Goal: Information Seeking & Learning: Find specific page/section

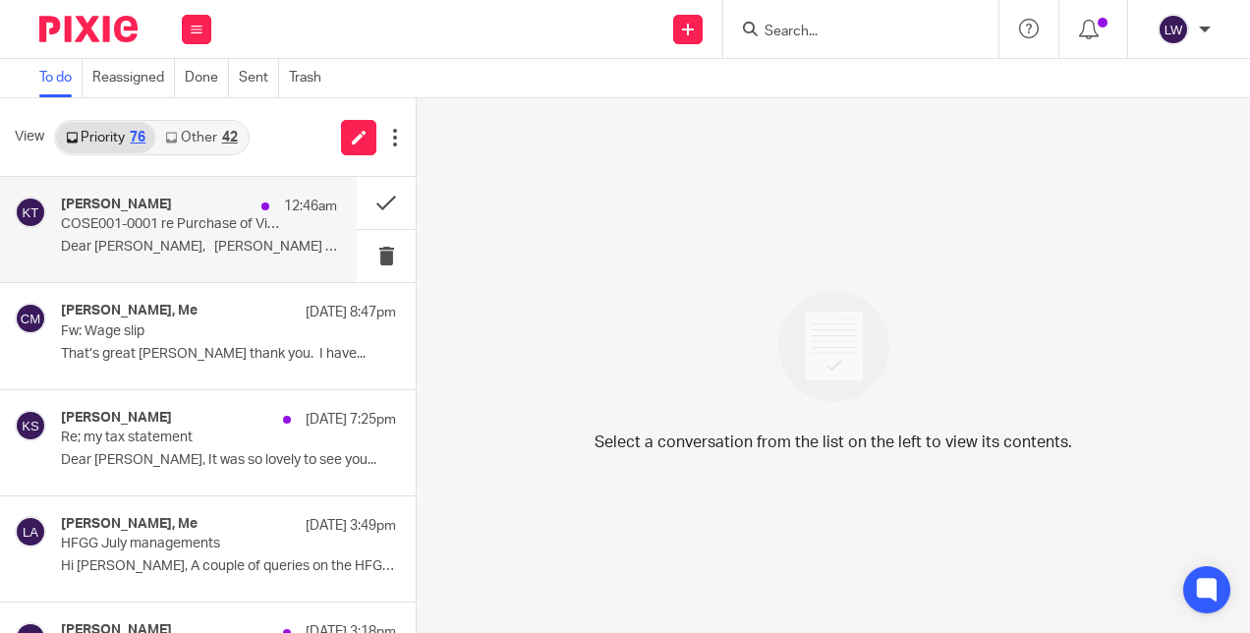
click at [134, 227] on p "COSE001-0001 re Purchase of Village Store" at bounding box center [171, 224] width 221 height 17
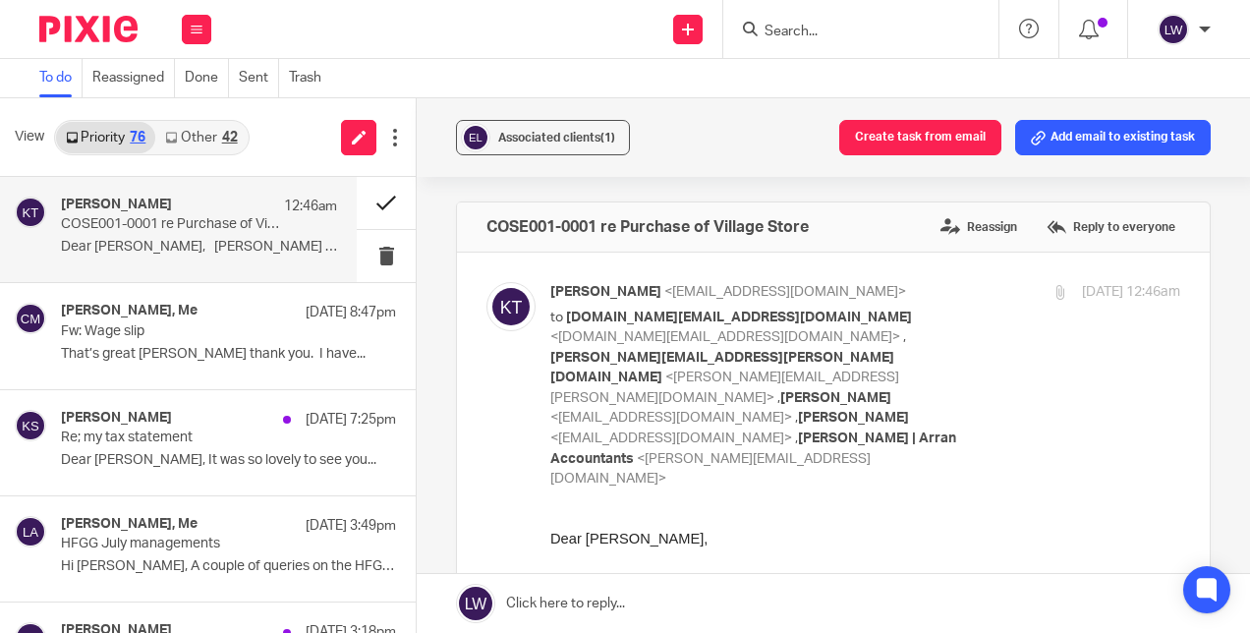
click at [360, 210] on button at bounding box center [386, 203] width 59 height 52
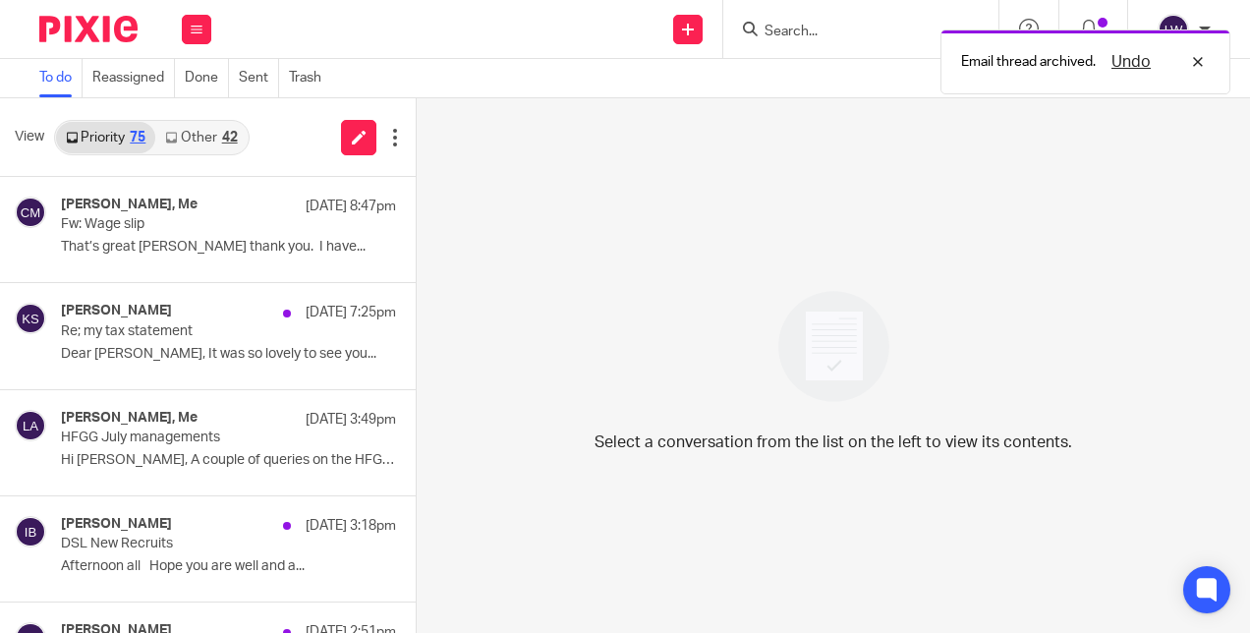
click at [214, 143] on link "Other 42" at bounding box center [200, 137] width 91 height 31
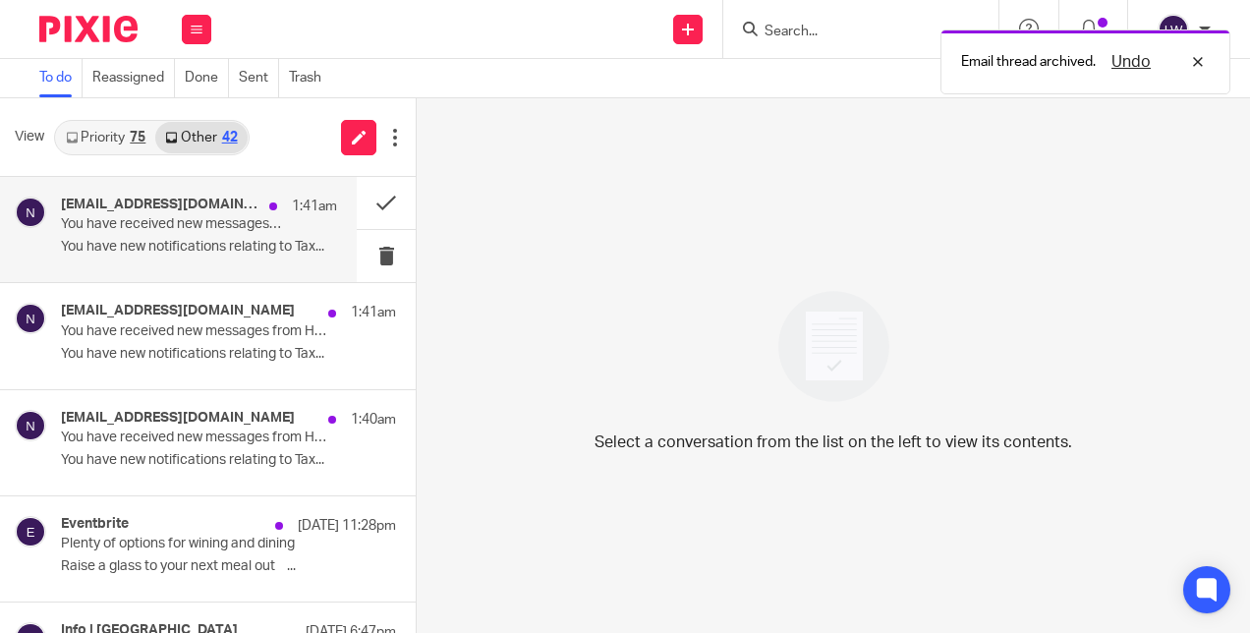
click at [96, 242] on p "You have new notifications relating to Tax..." at bounding box center [199, 247] width 276 height 17
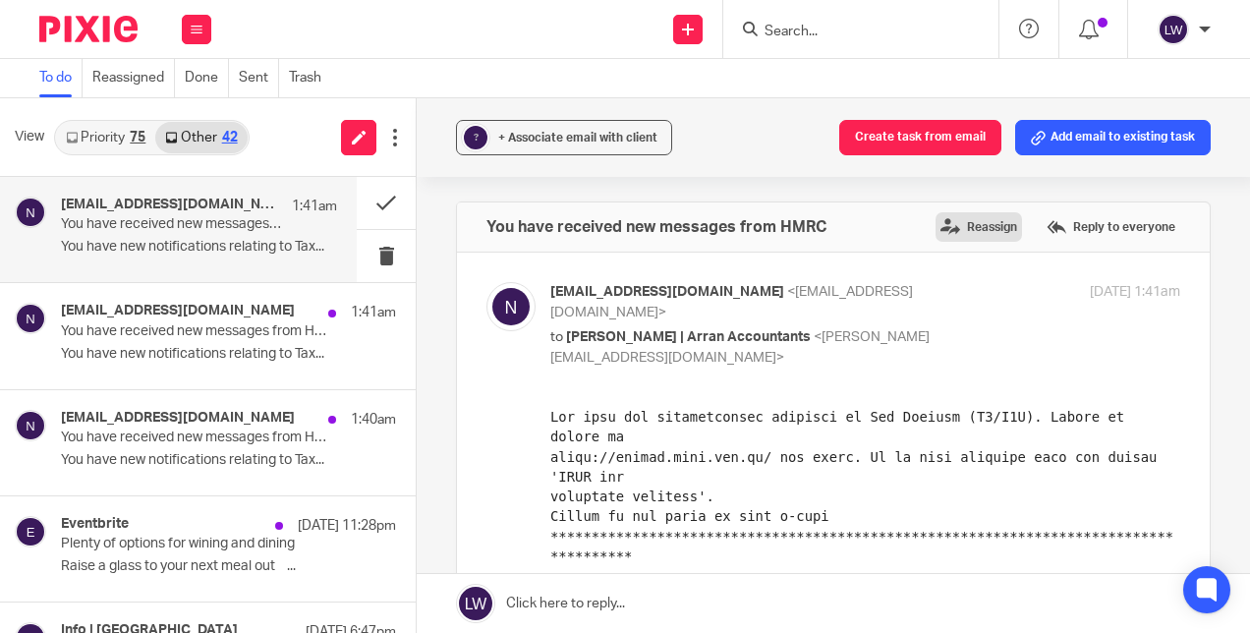
click at [959, 234] on label "Reassign" at bounding box center [979, 226] width 86 height 29
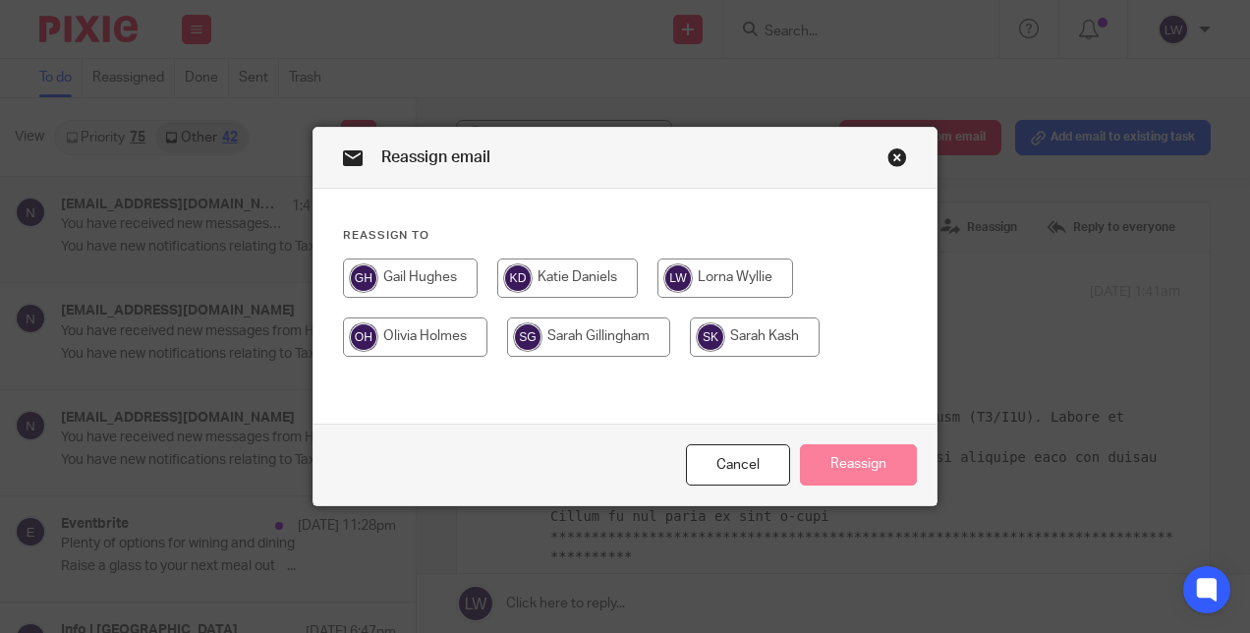
click at [765, 336] on input "radio" at bounding box center [755, 336] width 130 height 39
radio input "true"
click at [843, 467] on button "Reassign" at bounding box center [858, 465] width 117 height 42
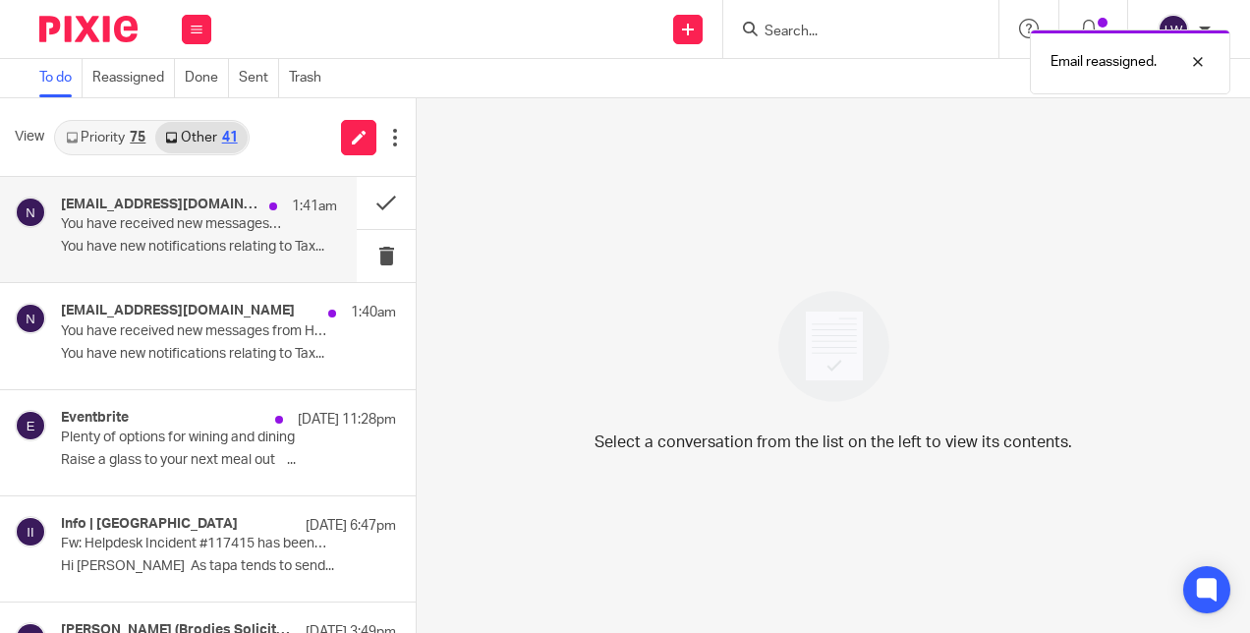
click at [100, 246] on p "You have new notifications relating to Tax..." at bounding box center [199, 247] width 276 height 17
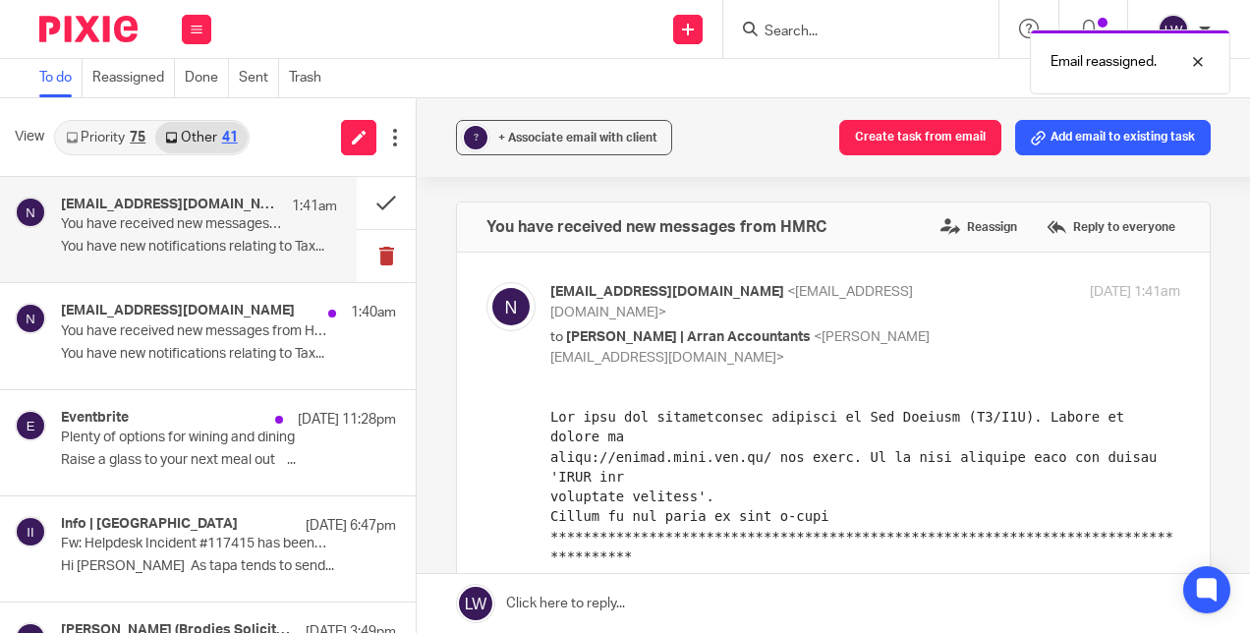
click at [373, 254] on button at bounding box center [386, 256] width 59 height 52
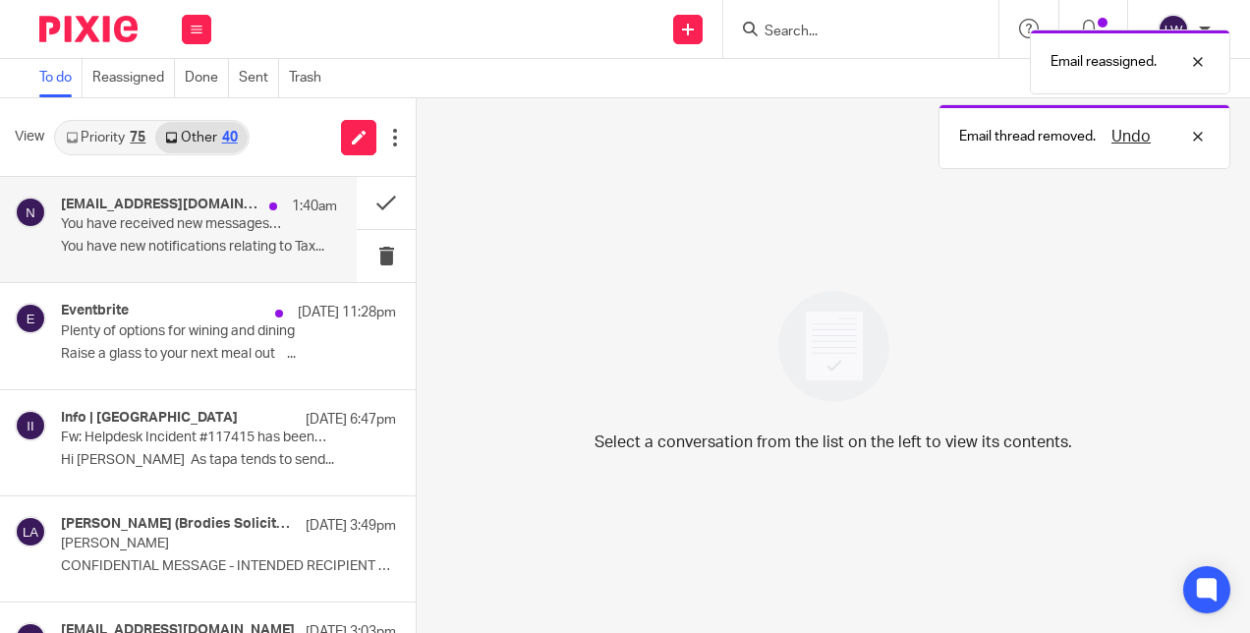
click at [69, 252] on p "You have new notifications relating to Tax..." at bounding box center [199, 247] width 276 height 17
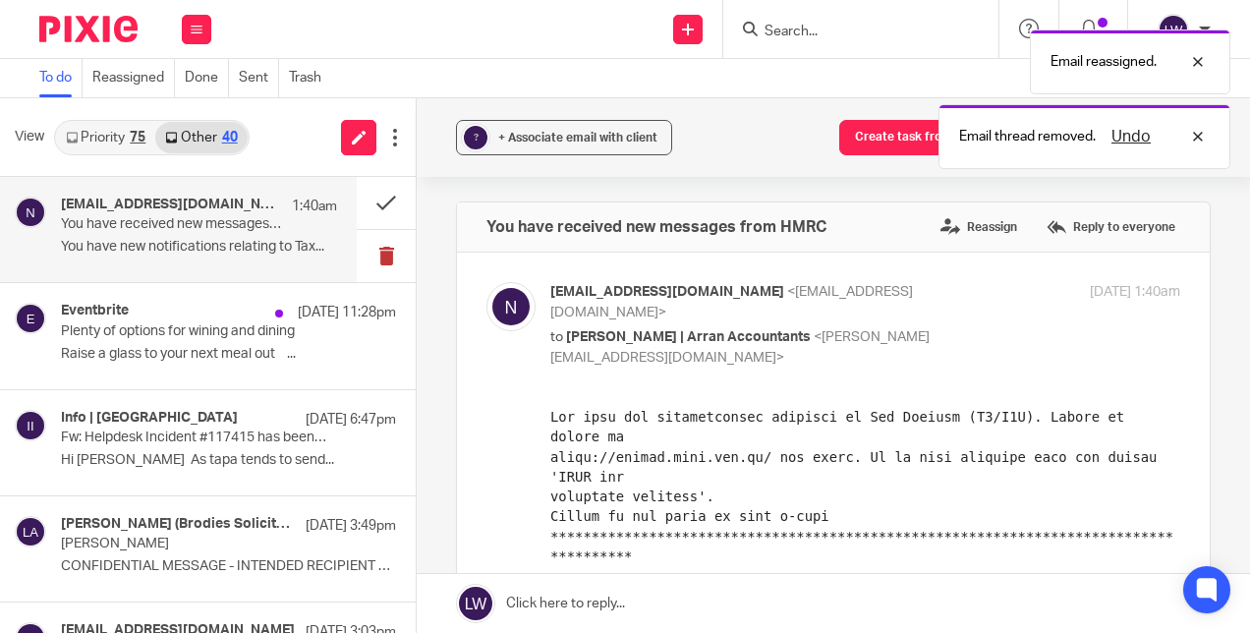
click at [370, 244] on button at bounding box center [386, 256] width 59 height 52
click at [373, 259] on button at bounding box center [386, 256] width 59 height 52
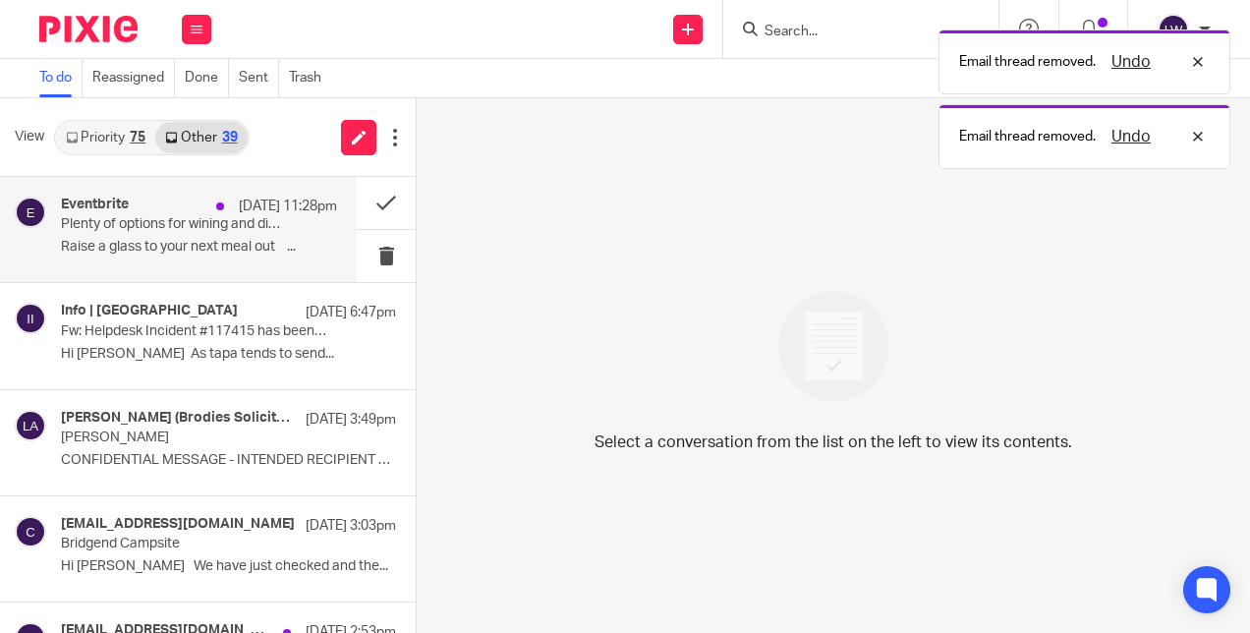
click at [78, 247] on p "Raise a glass to your next meal out ͏ ‌ ..." at bounding box center [199, 247] width 276 height 17
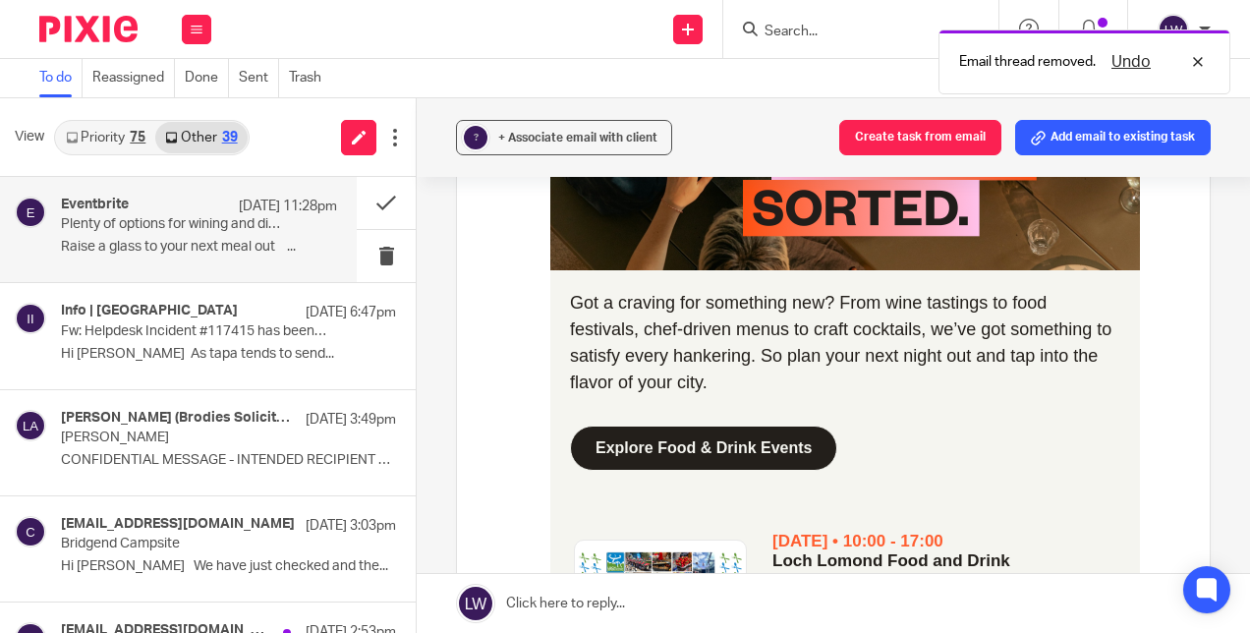
scroll to position [505, 0]
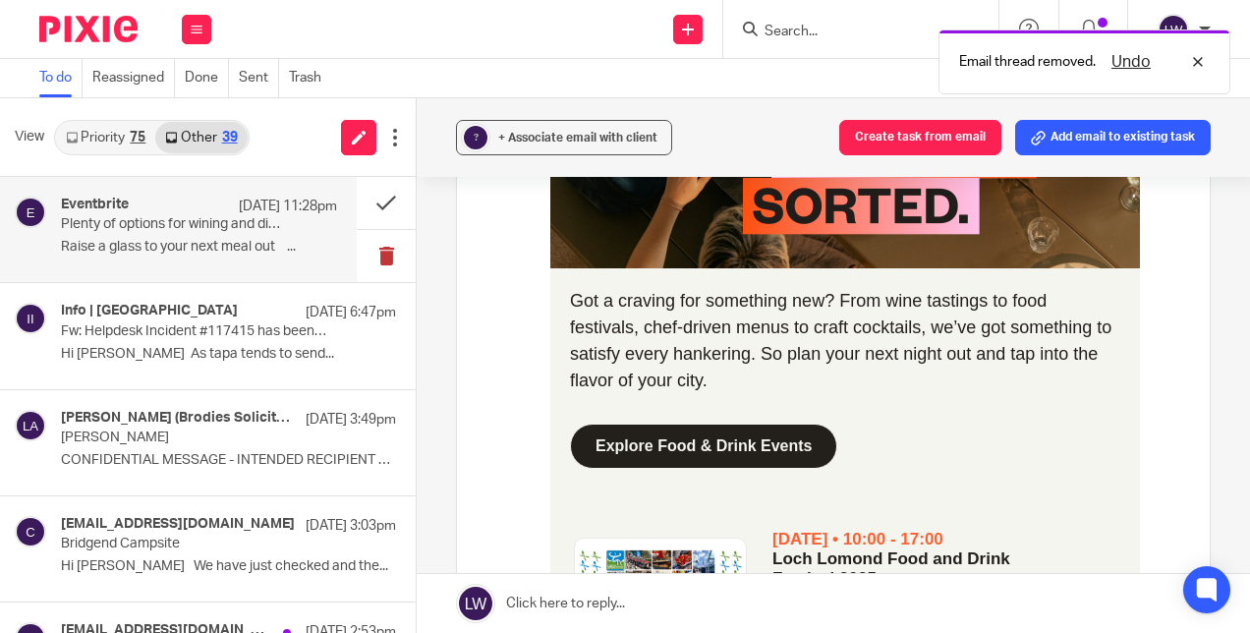
click at [373, 255] on button at bounding box center [386, 256] width 59 height 52
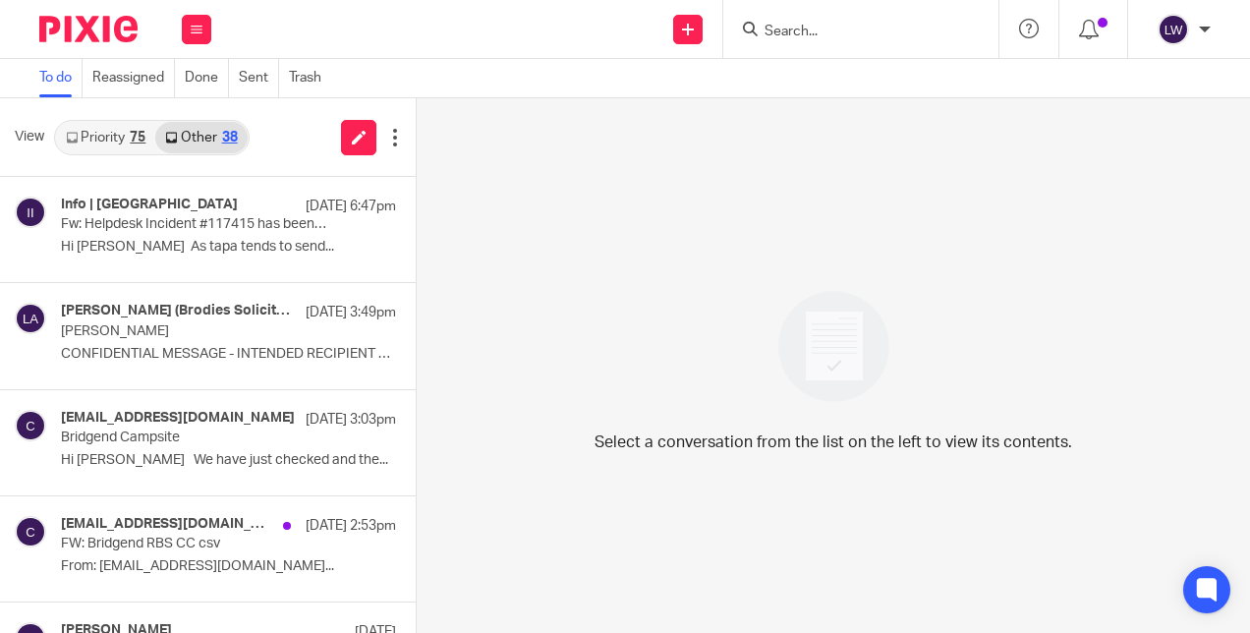
click at [816, 28] on input "Search" at bounding box center [851, 33] width 177 height 18
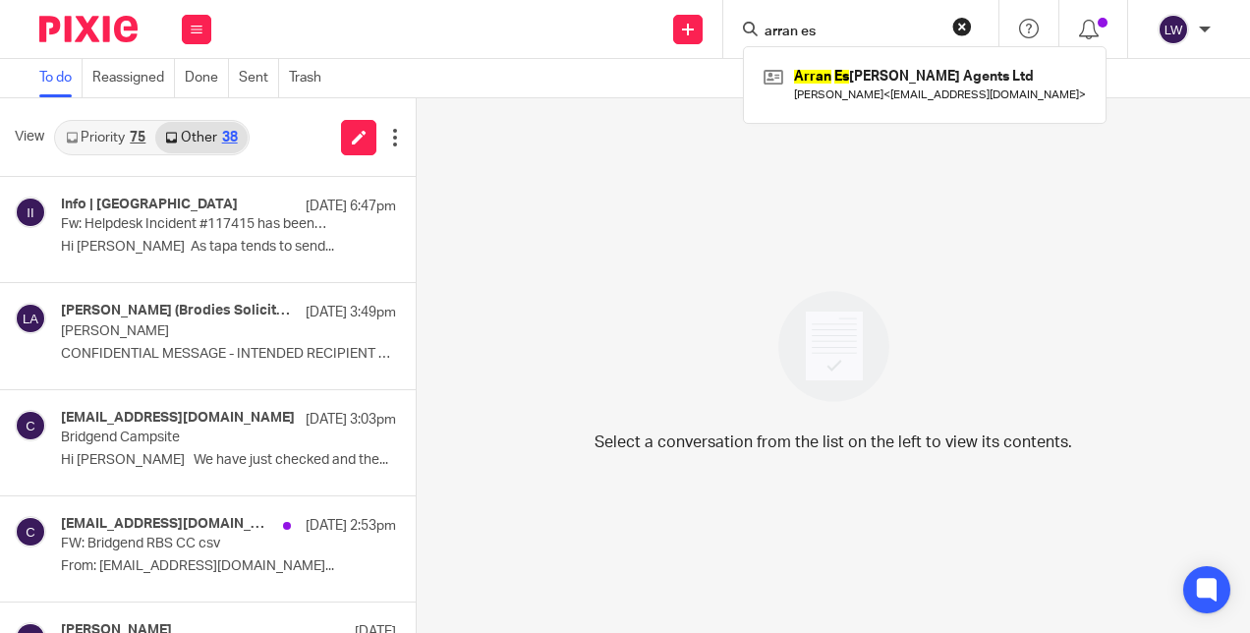
type input "arran es"
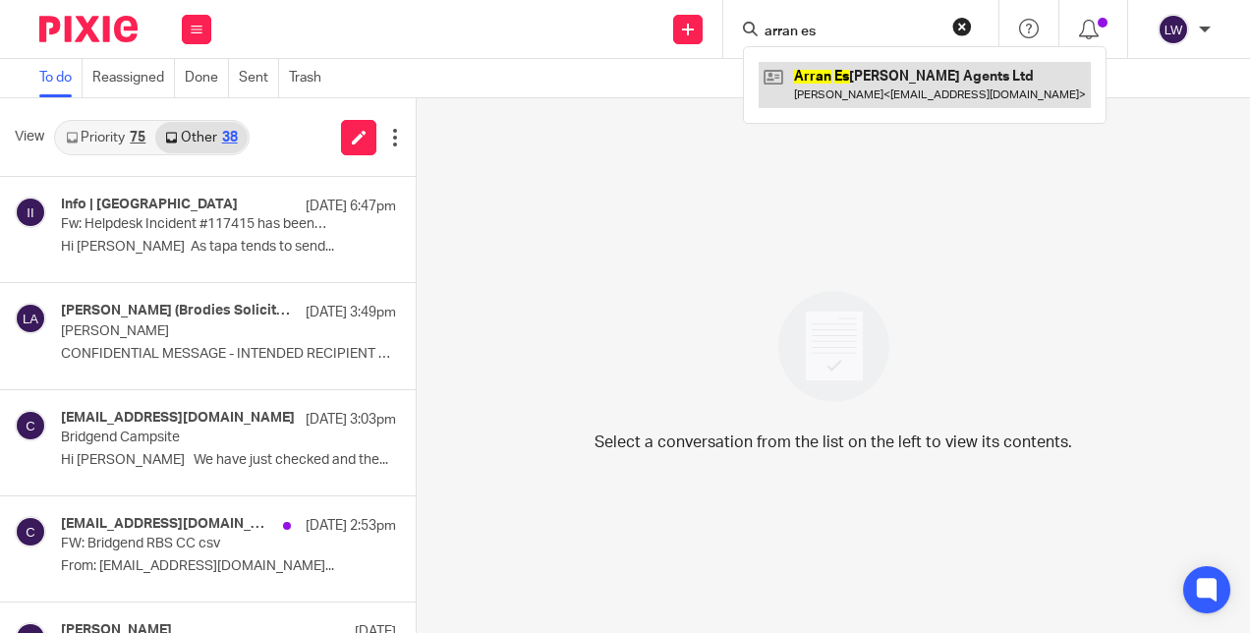
click at [817, 81] on link at bounding box center [925, 84] width 332 height 45
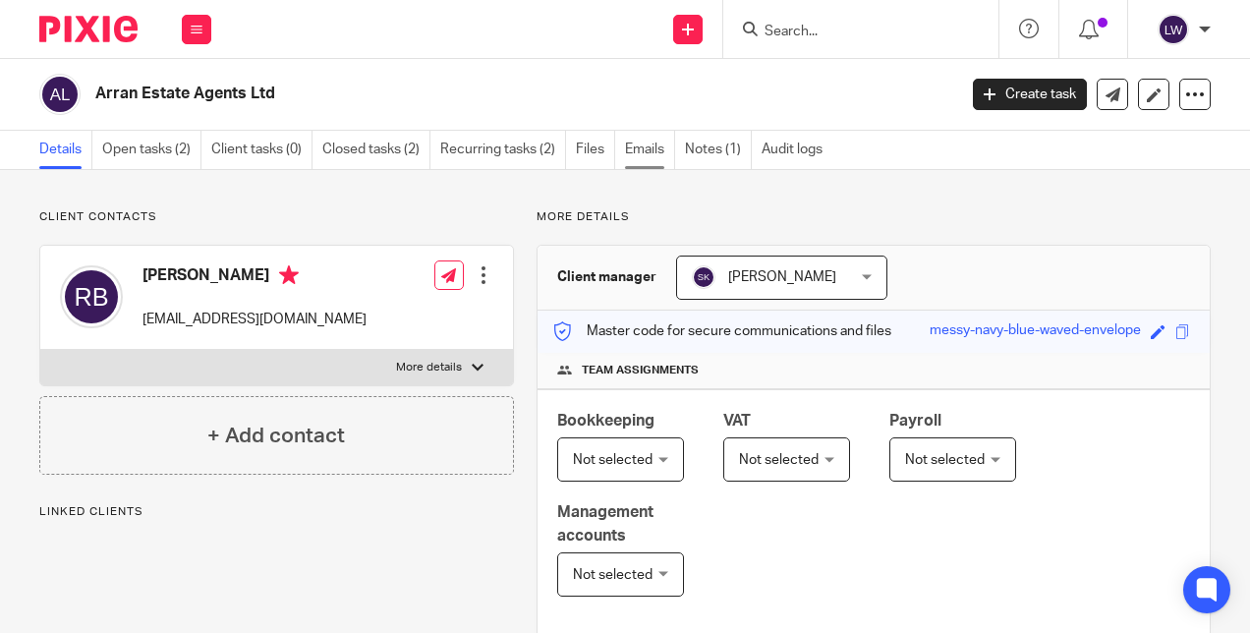
click at [643, 145] on link "Emails" at bounding box center [650, 150] width 50 height 38
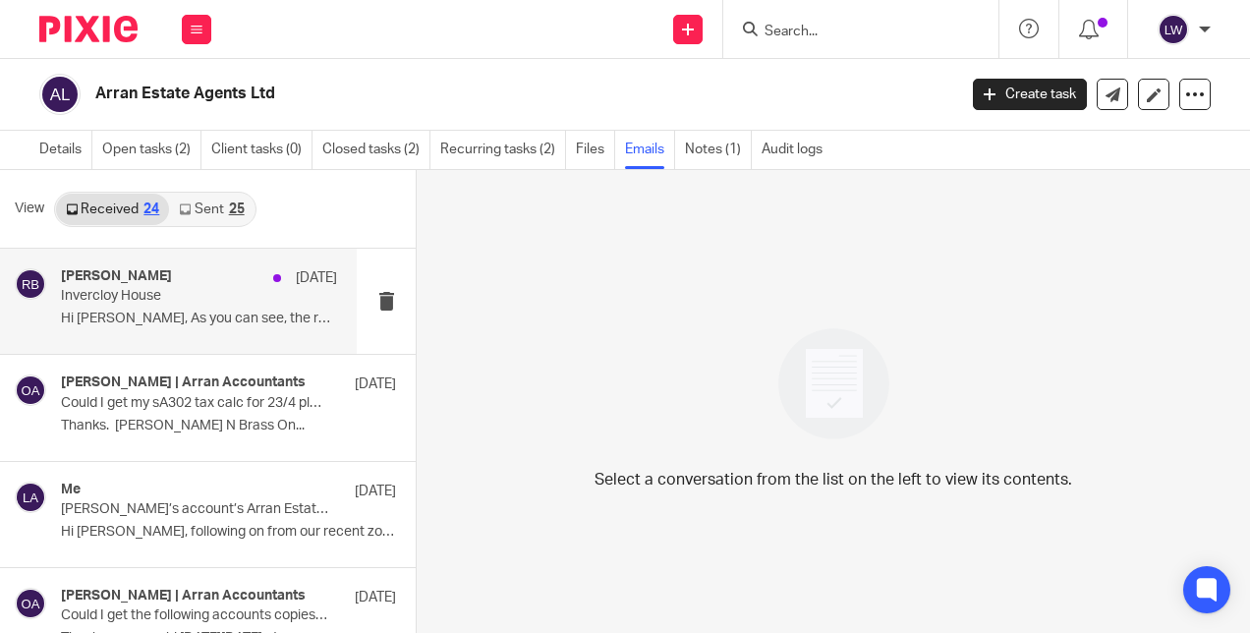
click at [60, 320] on div "[PERSON_NAME] [DATE] Invercloy House Hi [PERSON_NAME], As you can see, the roof…" at bounding box center [178, 301] width 357 height 105
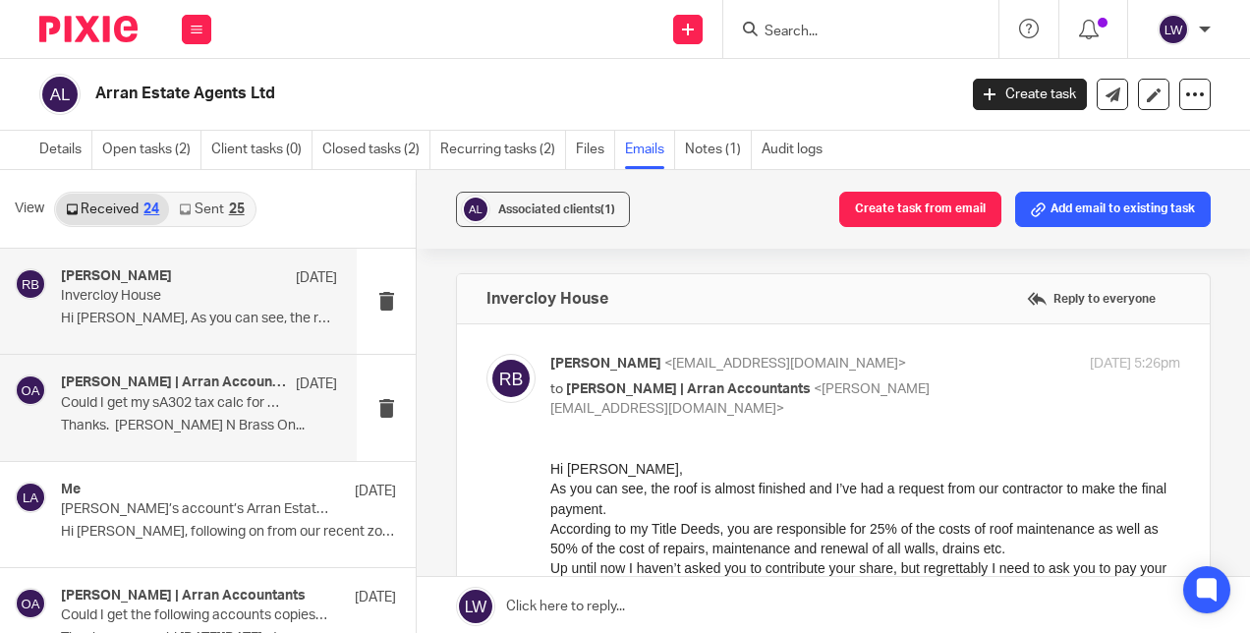
click at [73, 418] on p "Thanks. Robert N Brass On..." at bounding box center [199, 426] width 276 height 17
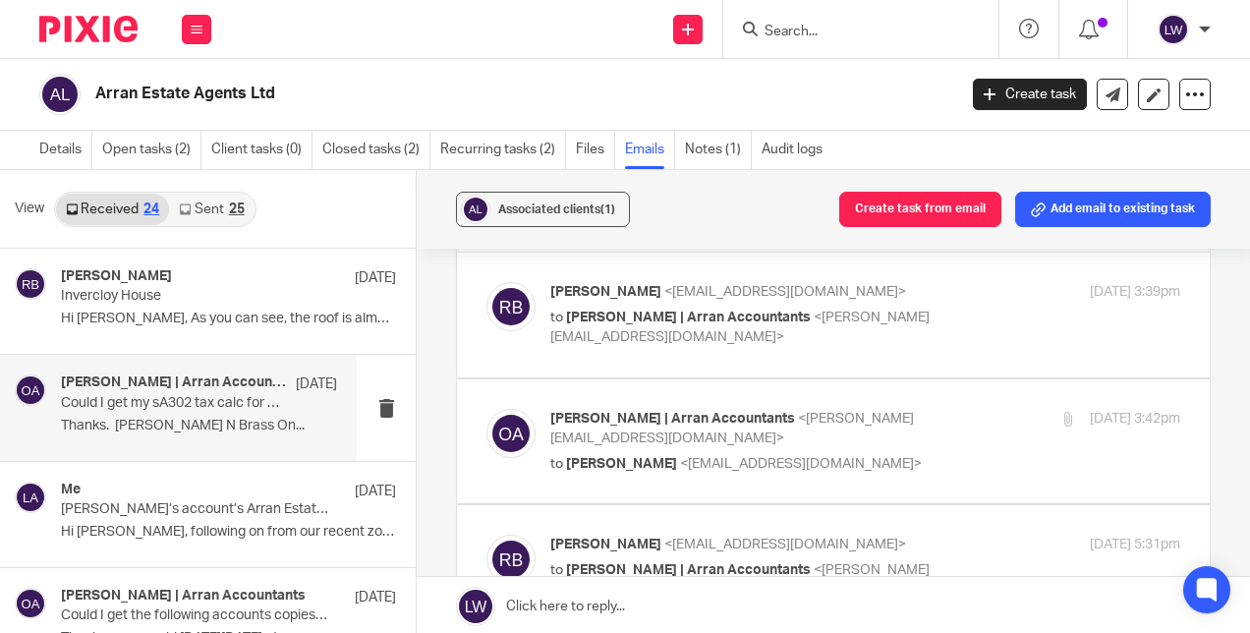
scroll to position [71, 0]
click at [527, 450] on div at bounding box center [510, 443] width 49 height 66
click at [550, 458] on span "to" at bounding box center [556, 465] width 13 height 14
checkbox input "true"
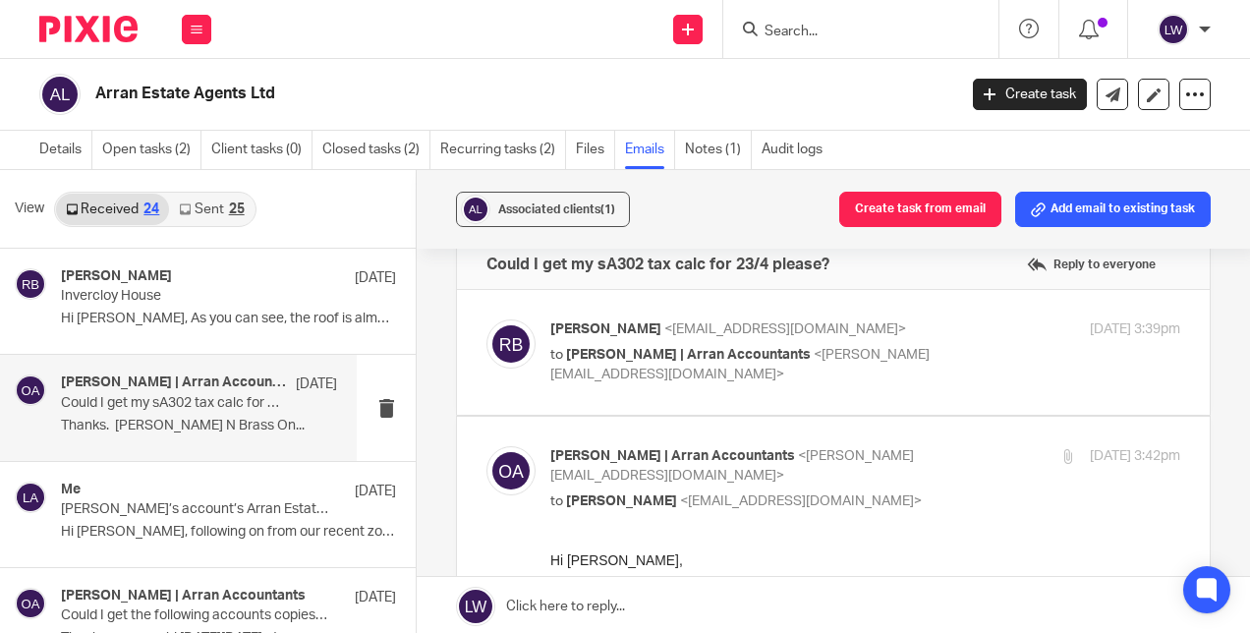
scroll to position [29, 0]
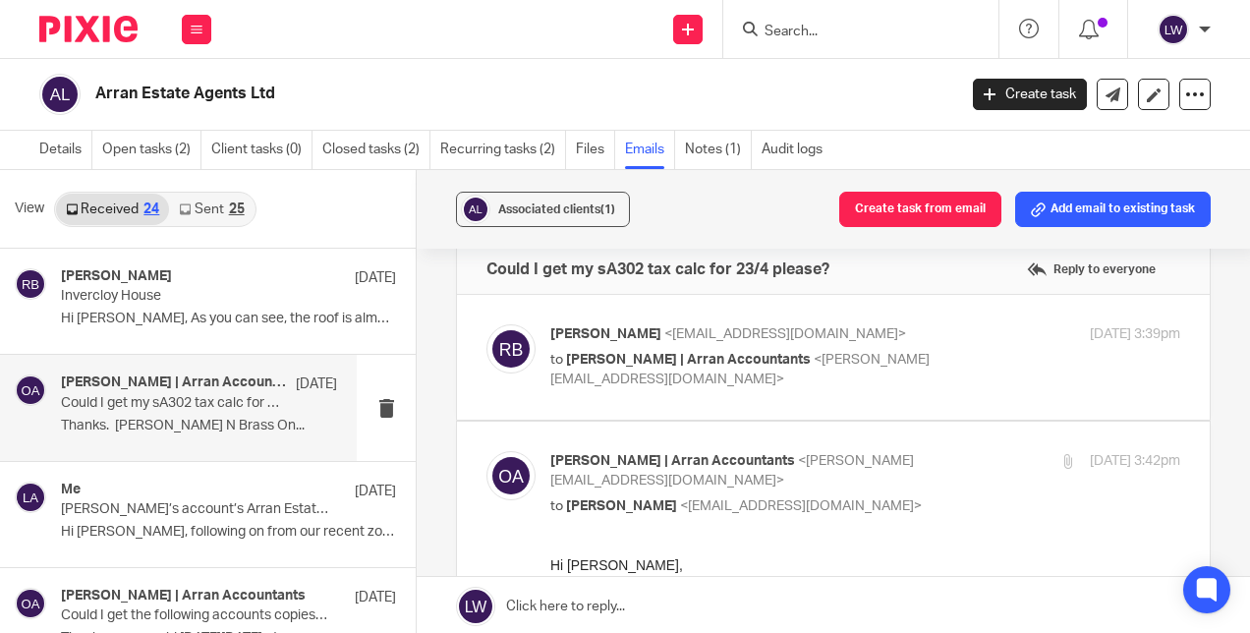
click at [526, 361] on img at bounding box center [510, 348] width 49 height 49
checkbox input "true"
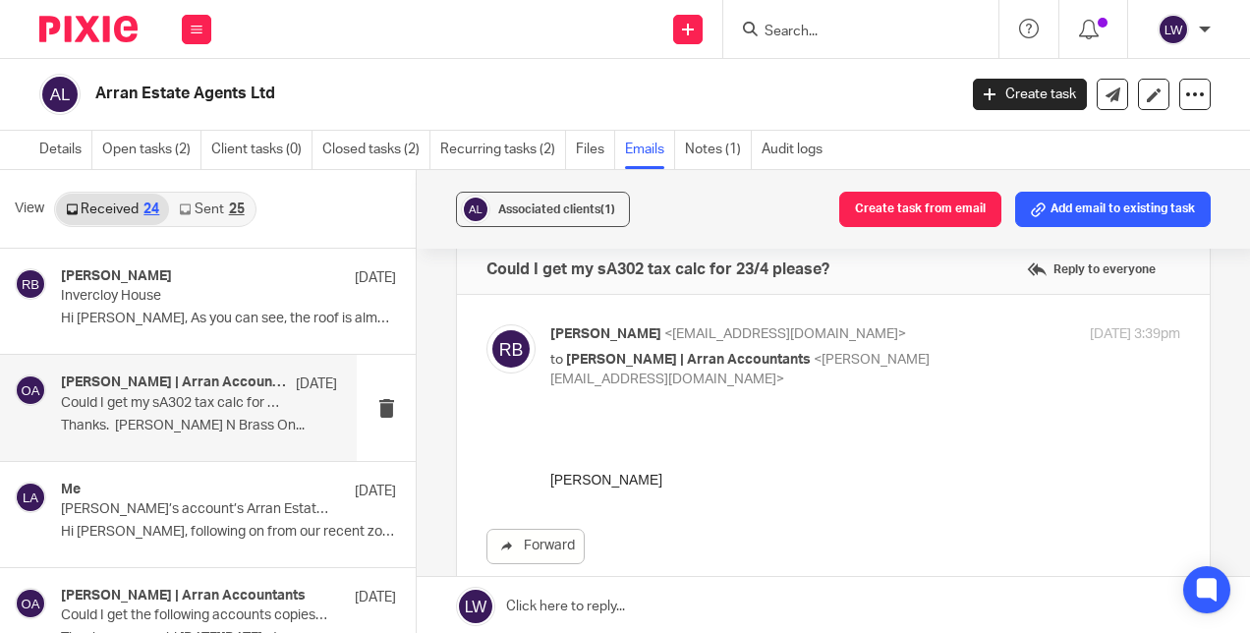
scroll to position [0, 0]
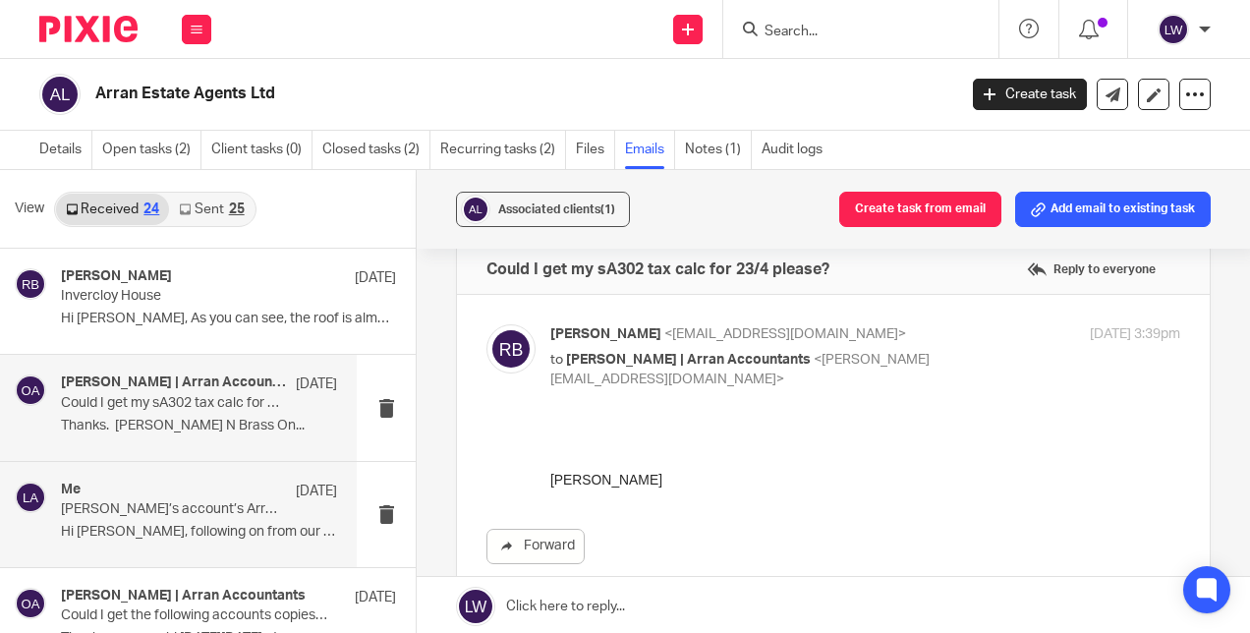
click at [65, 529] on p "Hi Lorna, following on from our recent zoom..." at bounding box center [199, 532] width 276 height 17
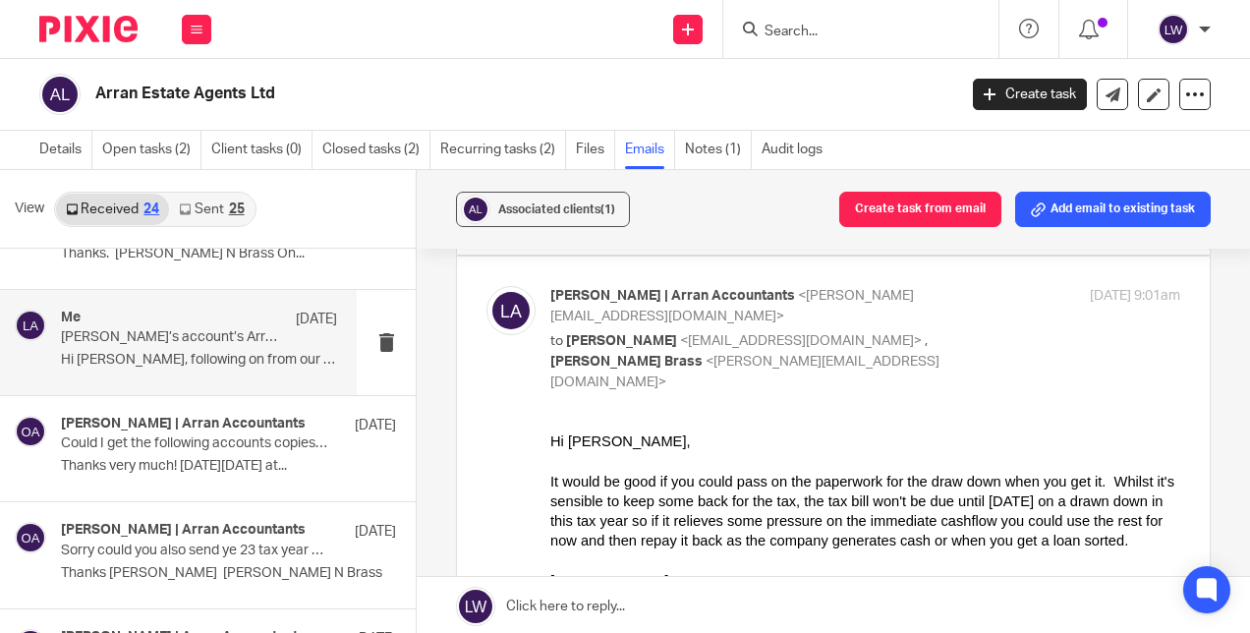
scroll to position [183, 0]
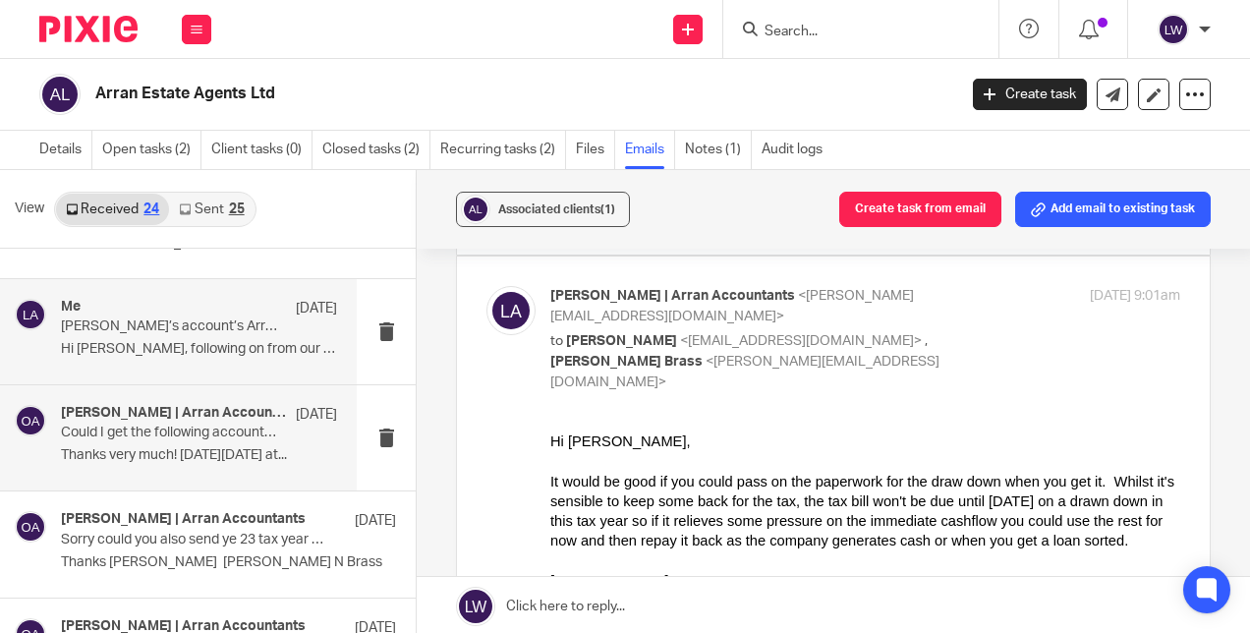
click at [76, 444] on div "Olivia | Arran Accountants 19 Jun Could I get the following accounts copies ple…" at bounding box center [199, 438] width 276 height 66
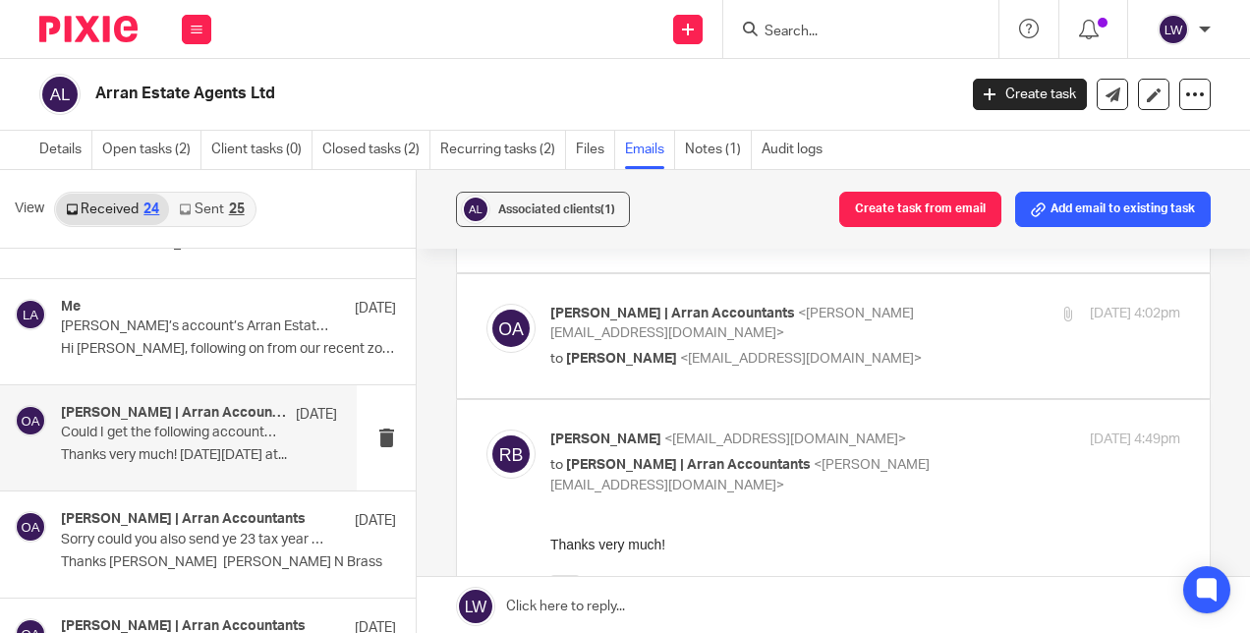
scroll to position [178, 0]
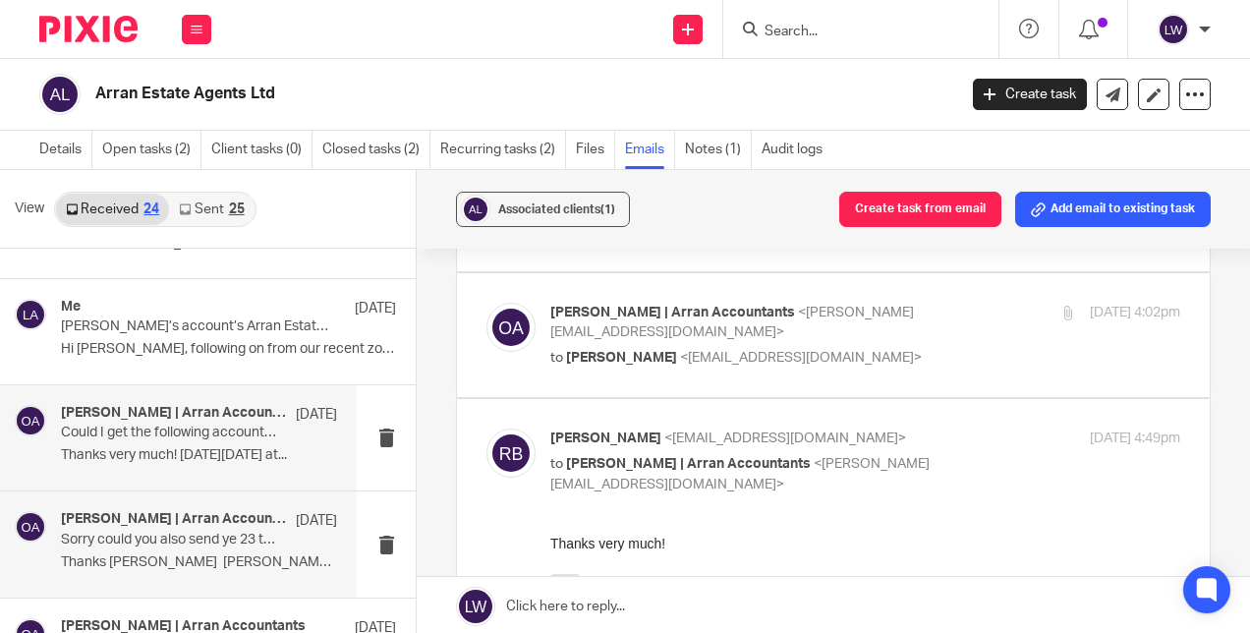
click at [92, 560] on p "Thanks Bob Robert N Brass" at bounding box center [199, 562] width 276 height 17
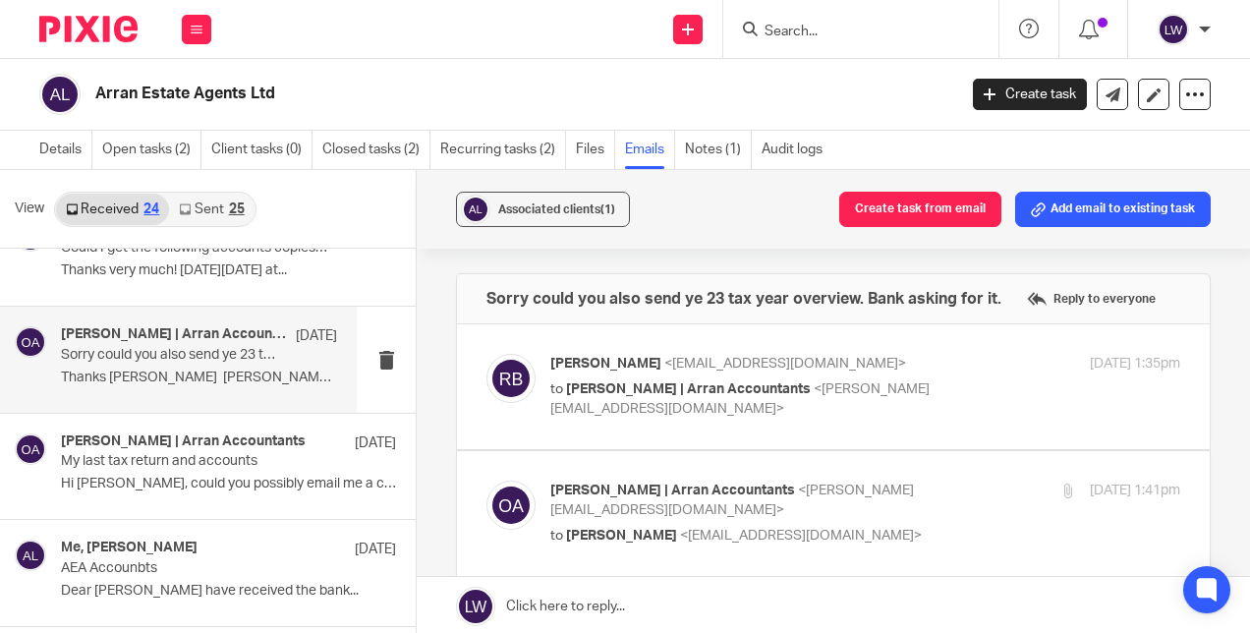
scroll to position [369, 0]
click at [138, 150] on link "Open tasks (2)" at bounding box center [151, 150] width 99 height 38
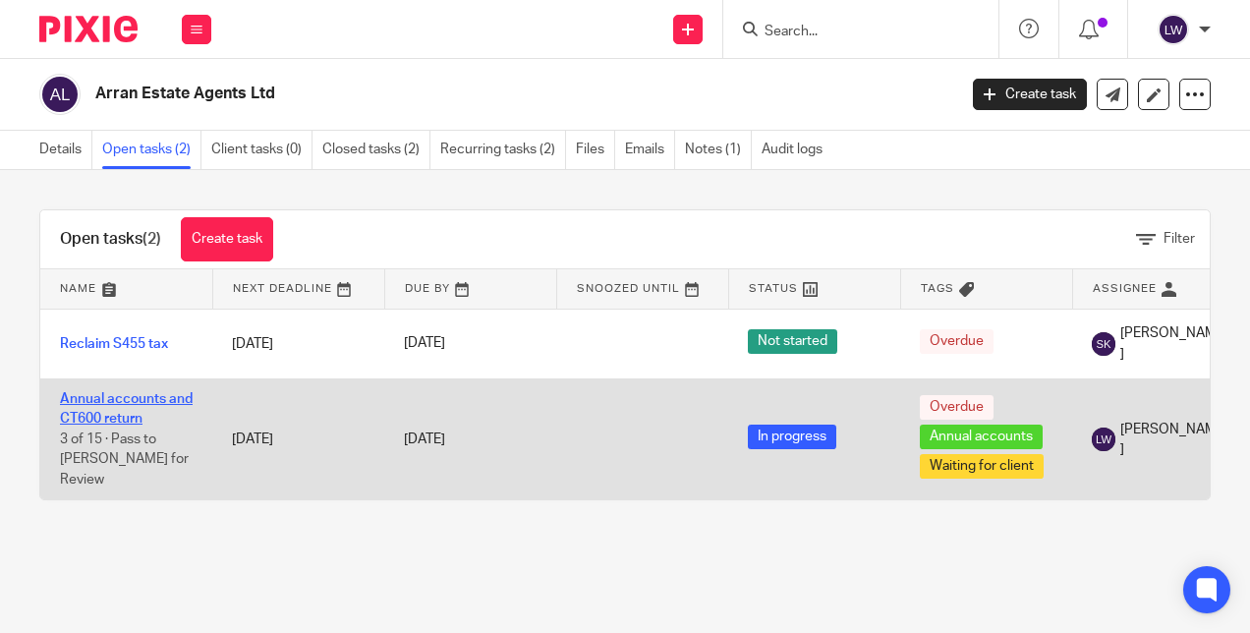
click at [113, 417] on link "Annual accounts and CT600 return" at bounding box center [126, 408] width 133 height 33
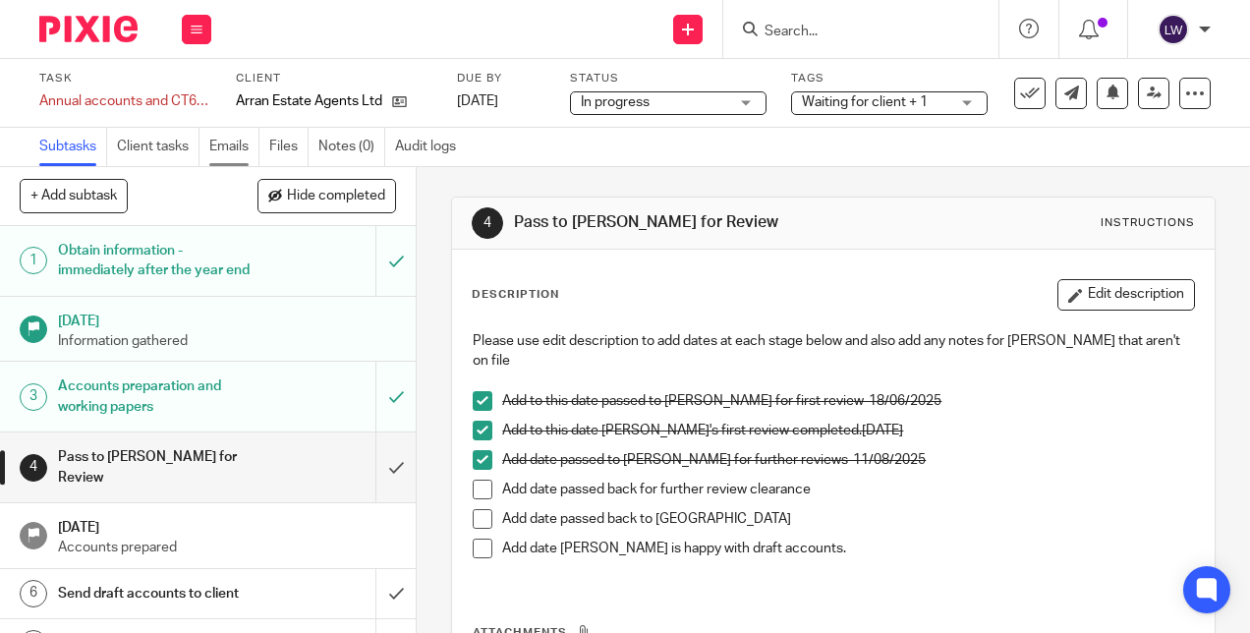
click at [241, 143] on link "Emails" at bounding box center [234, 147] width 50 height 38
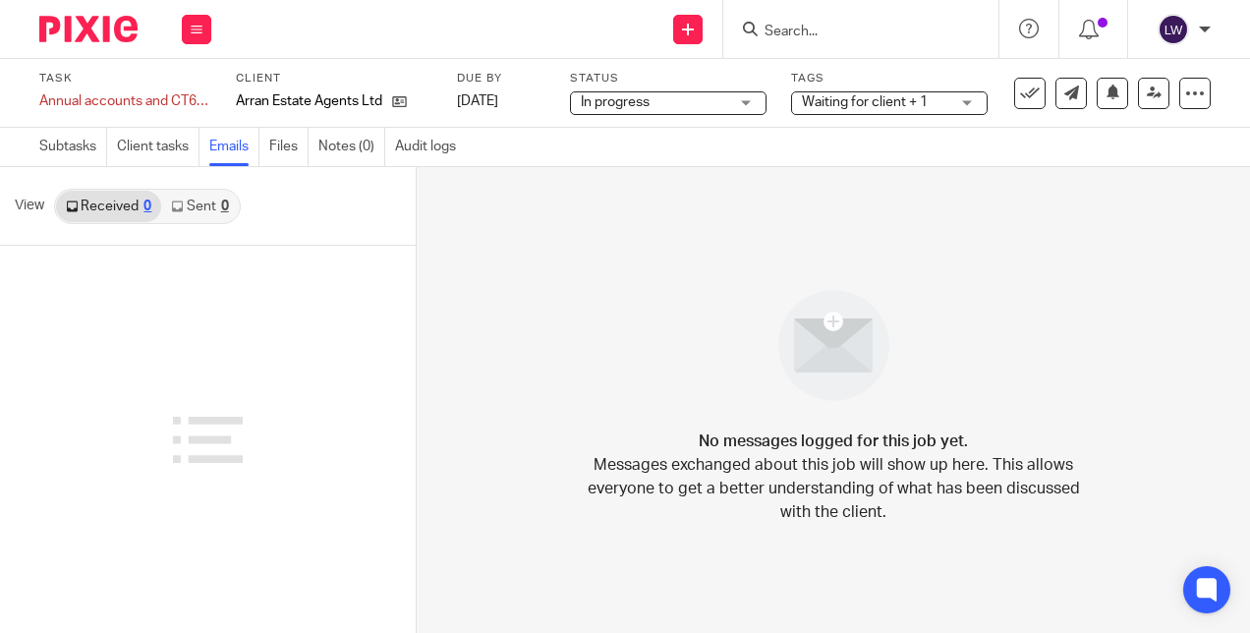
click at [202, 210] on link "Sent 0" at bounding box center [199, 206] width 77 height 31
click at [403, 106] on icon at bounding box center [399, 101] width 15 height 15
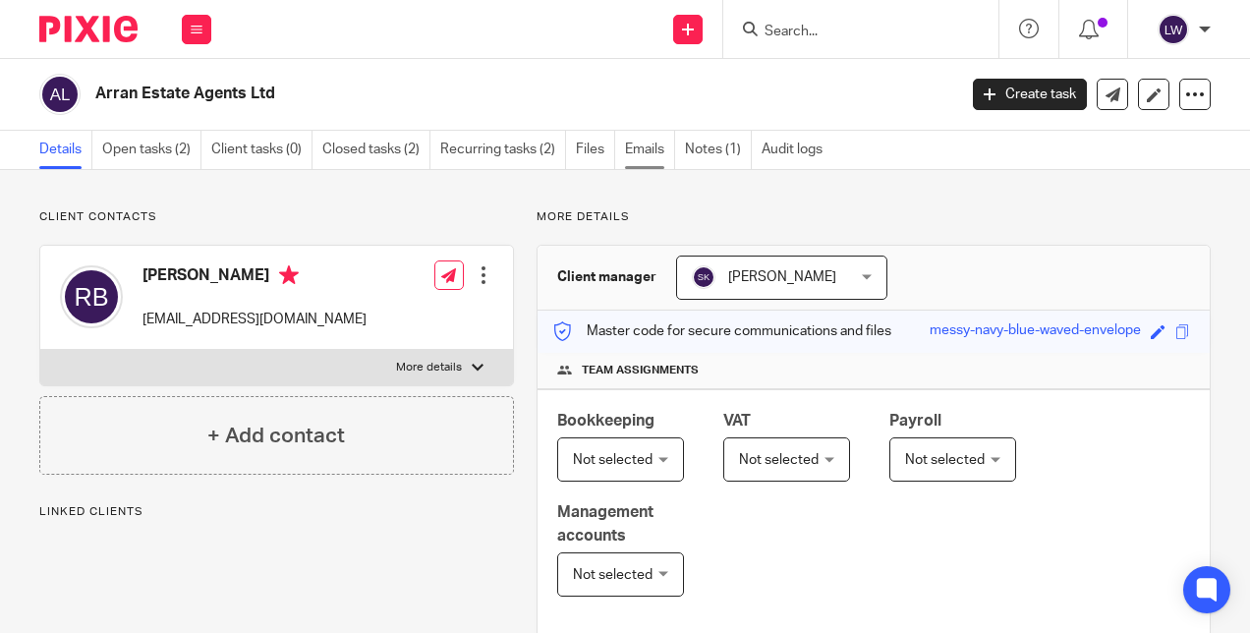
click at [651, 152] on link "Emails" at bounding box center [650, 150] width 50 height 38
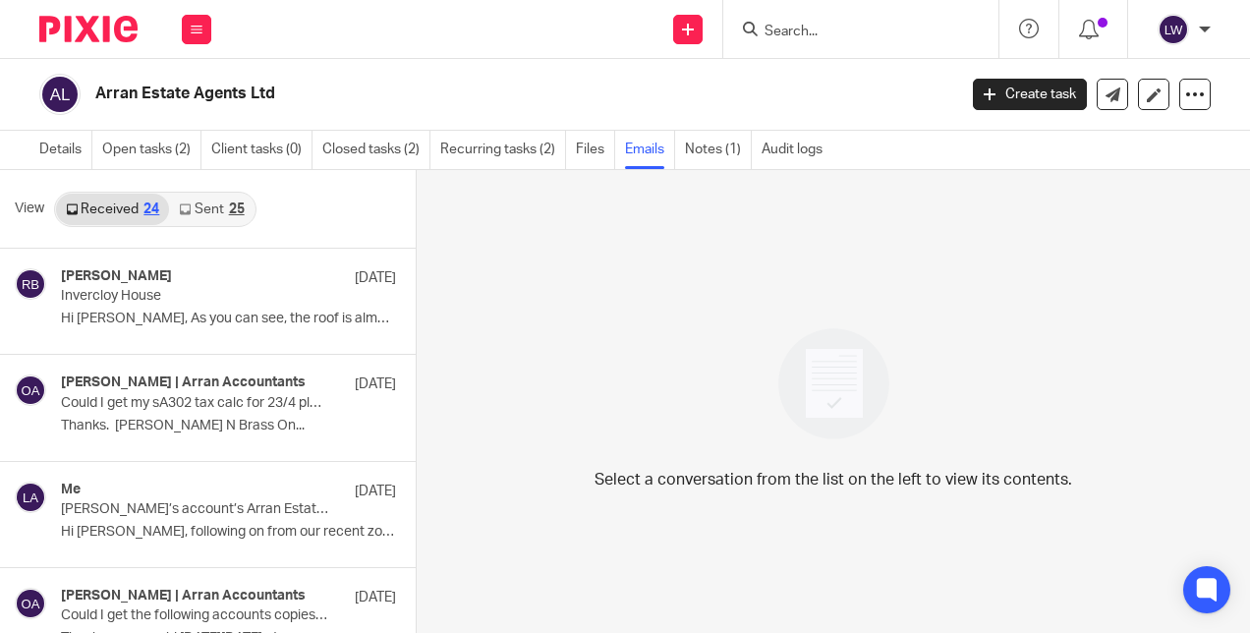
click at [232, 202] on div "25" at bounding box center [237, 209] width 16 height 14
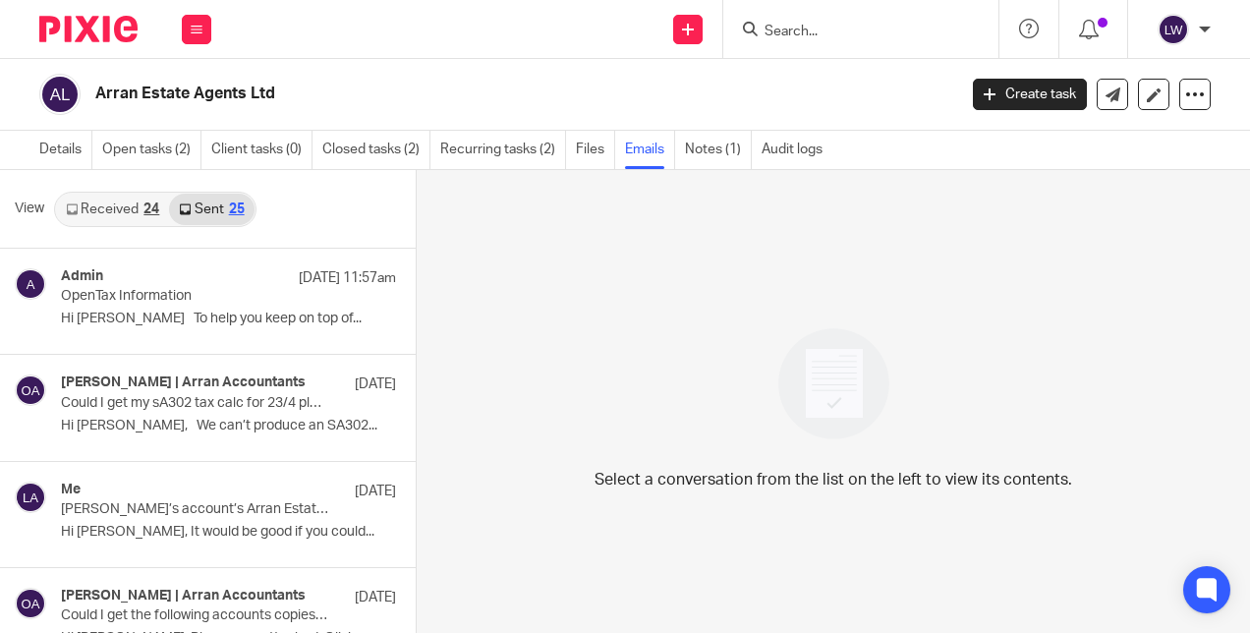
scroll to position [2, 0]
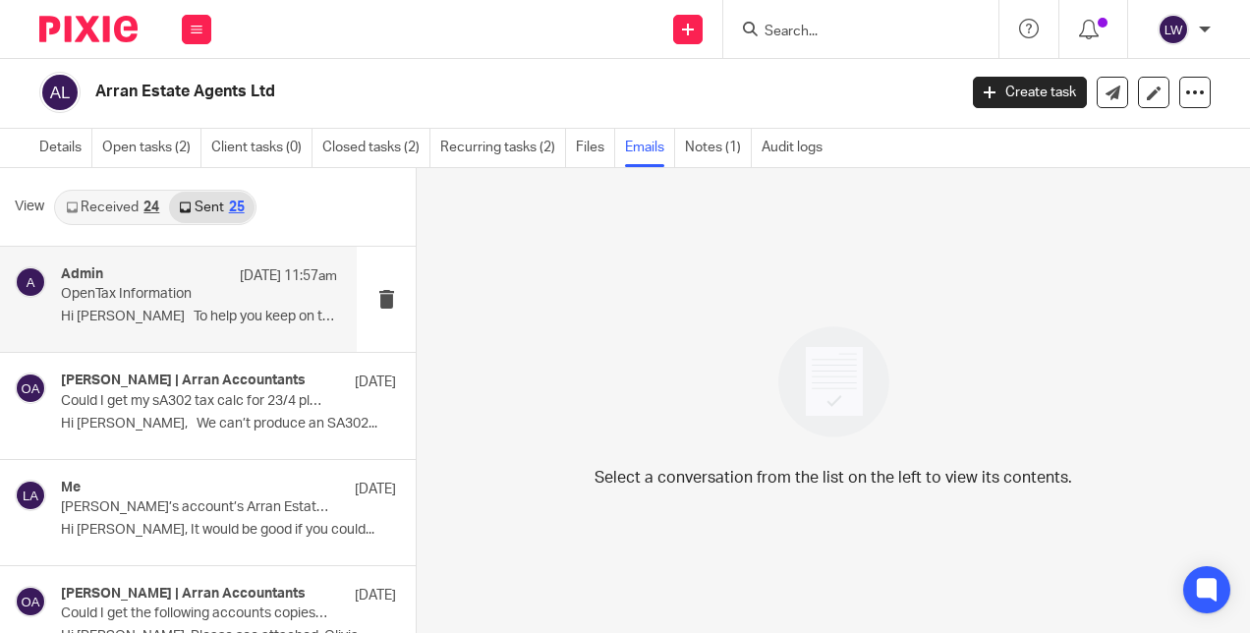
click at [68, 303] on div "Admin [DATE] 11:57am OpenTax Information Hi [PERSON_NAME] To help you keep on t…" at bounding box center [199, 299] width 276 height 66
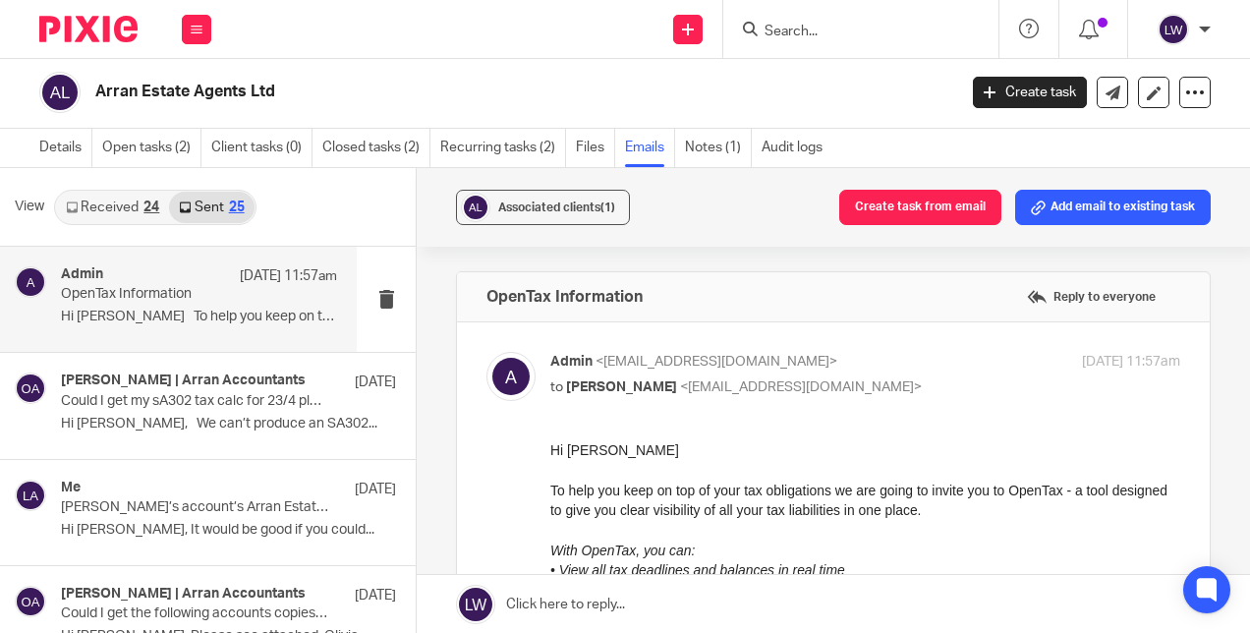
scroll to position [0, 0]
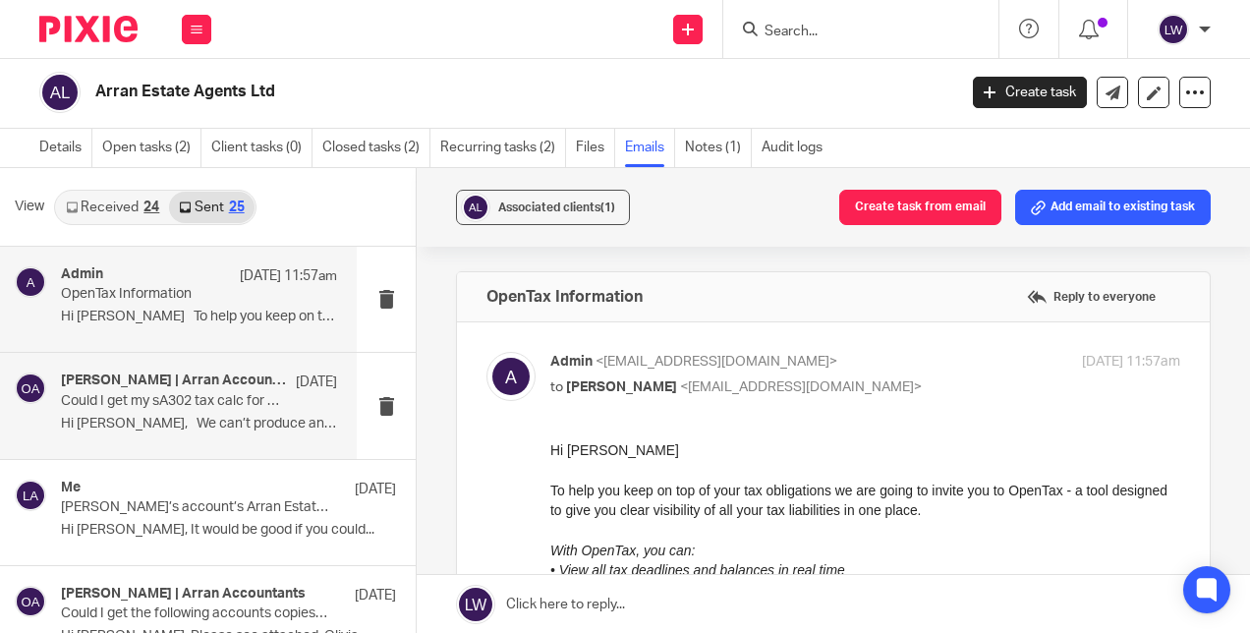
click at [61, 405] on p "Could I get my sA302 tax calc for 23/4 please?" at bounding box center [171, 401] width 221 height 17
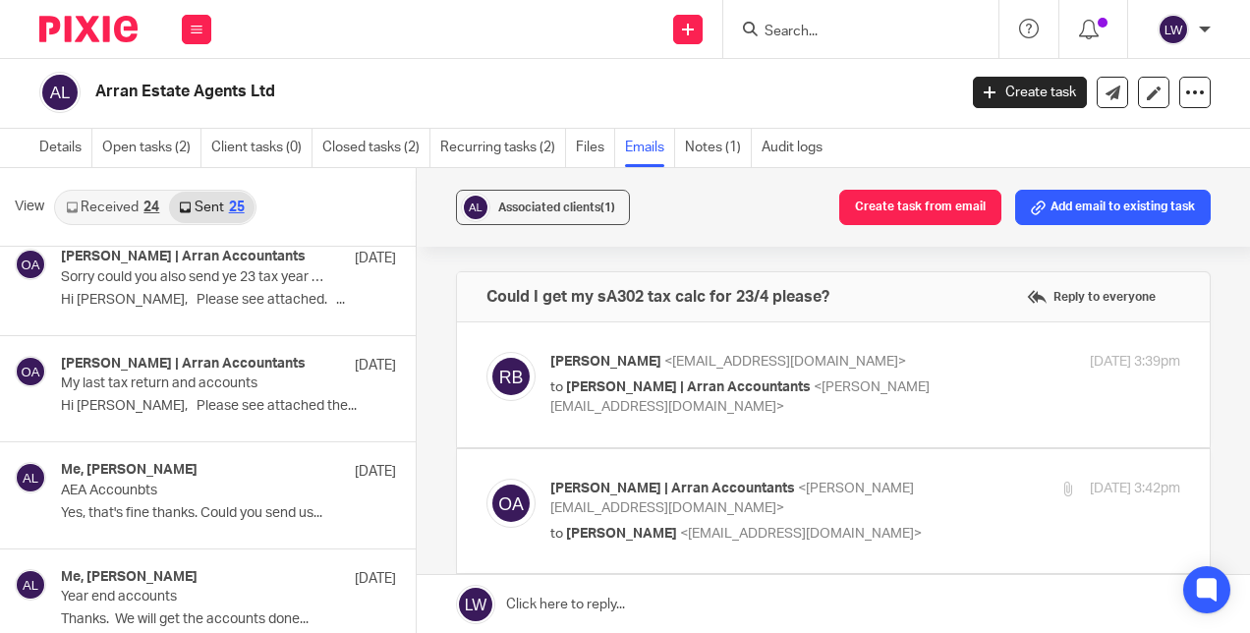
scroll to position [442, 0]
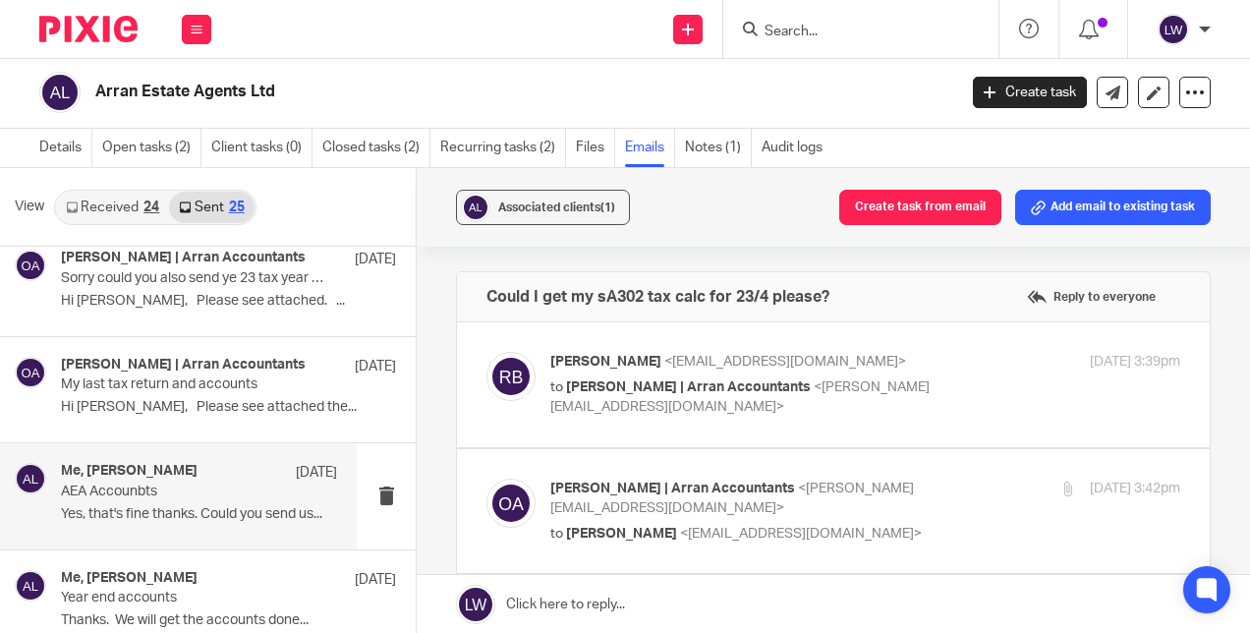
click at [89, 494] on p "AEA Accounbts" at bounding box center [171, 491] width 221 height 17
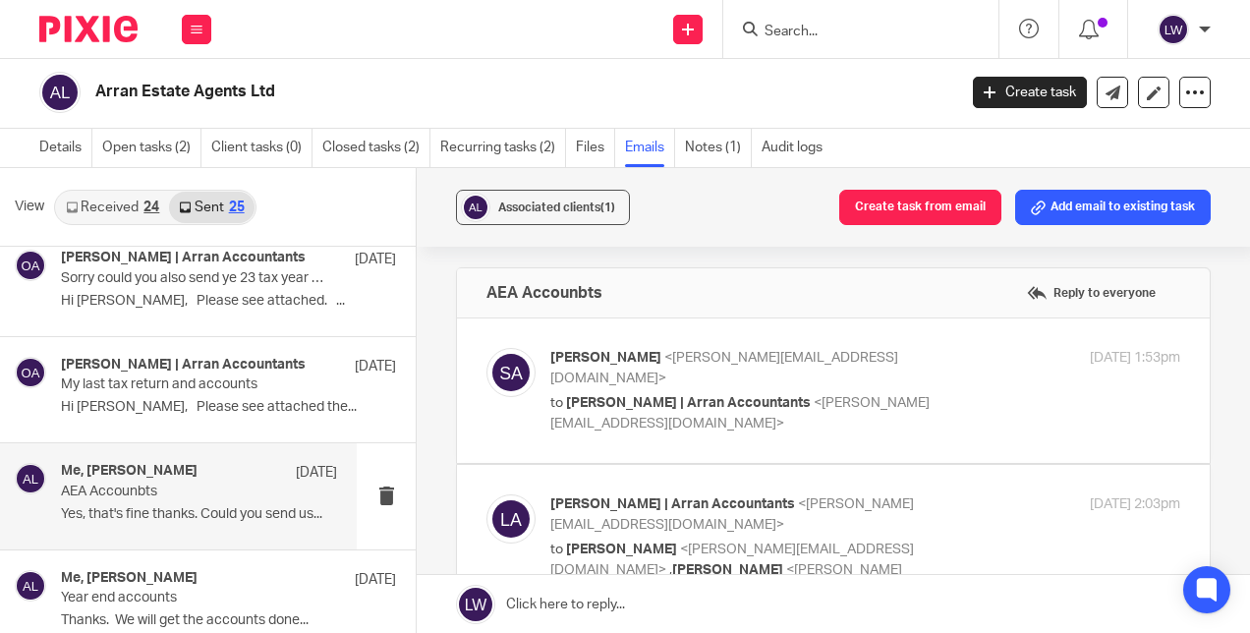
scroll to position [0, 0]
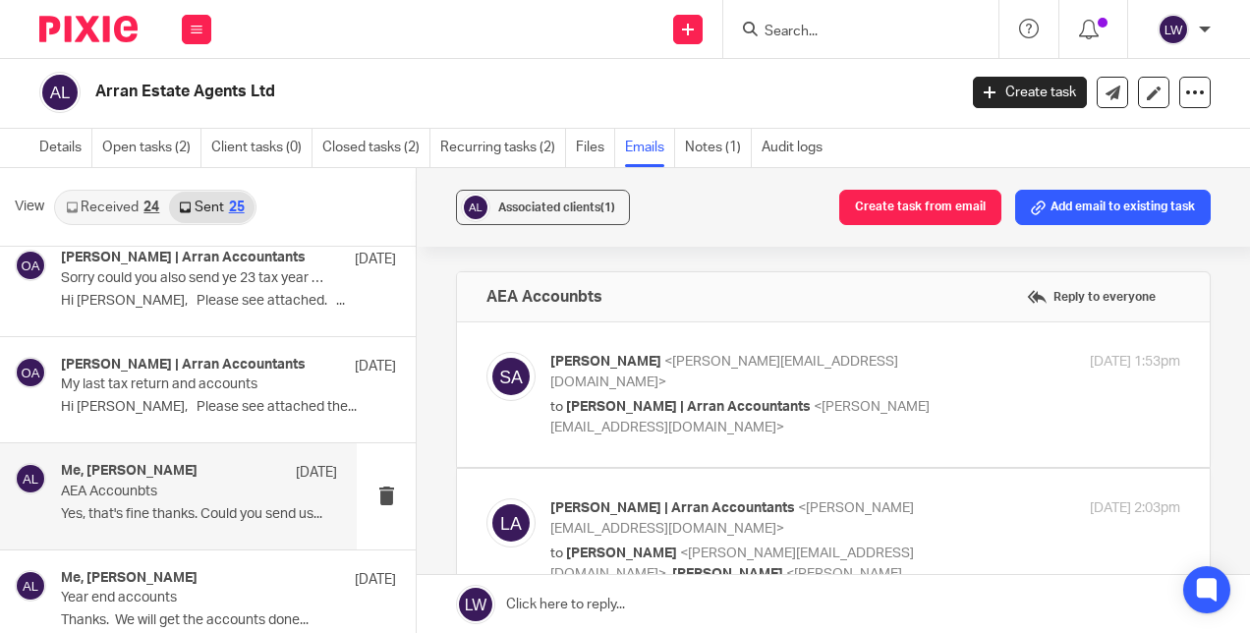
click at [558, 397] on p "to [PERSON_NAME] | Arran Accountants <[PERSON_NAME][EMAIL_ADDRESS][DOMAIN_NAME]>" at bounding box center [760, 417] width 420 height 40
checkbox input "true"
